Goal: Find specific page/section: Find specific page/section

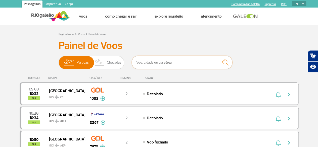
click at [148, 63] on input "text" at bounding box center [182, 62] width 100 height 13
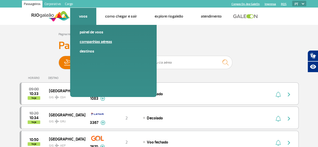
click at [91, 41] on link "Companhias Aéreas" at bounding box center [113, 42] width 67 height 6
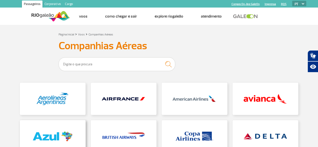
click at [58, 133] on link at bounding box center [53, 136] width 66 height 32
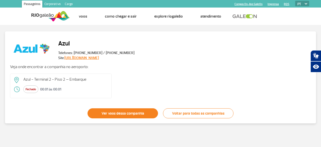
click at [116, 113] on link "Ver voos dessa companhia" at bounding box center [123, 113] width 71 height 10
